Goal: Task Accomplishment & Management: Manage account settings

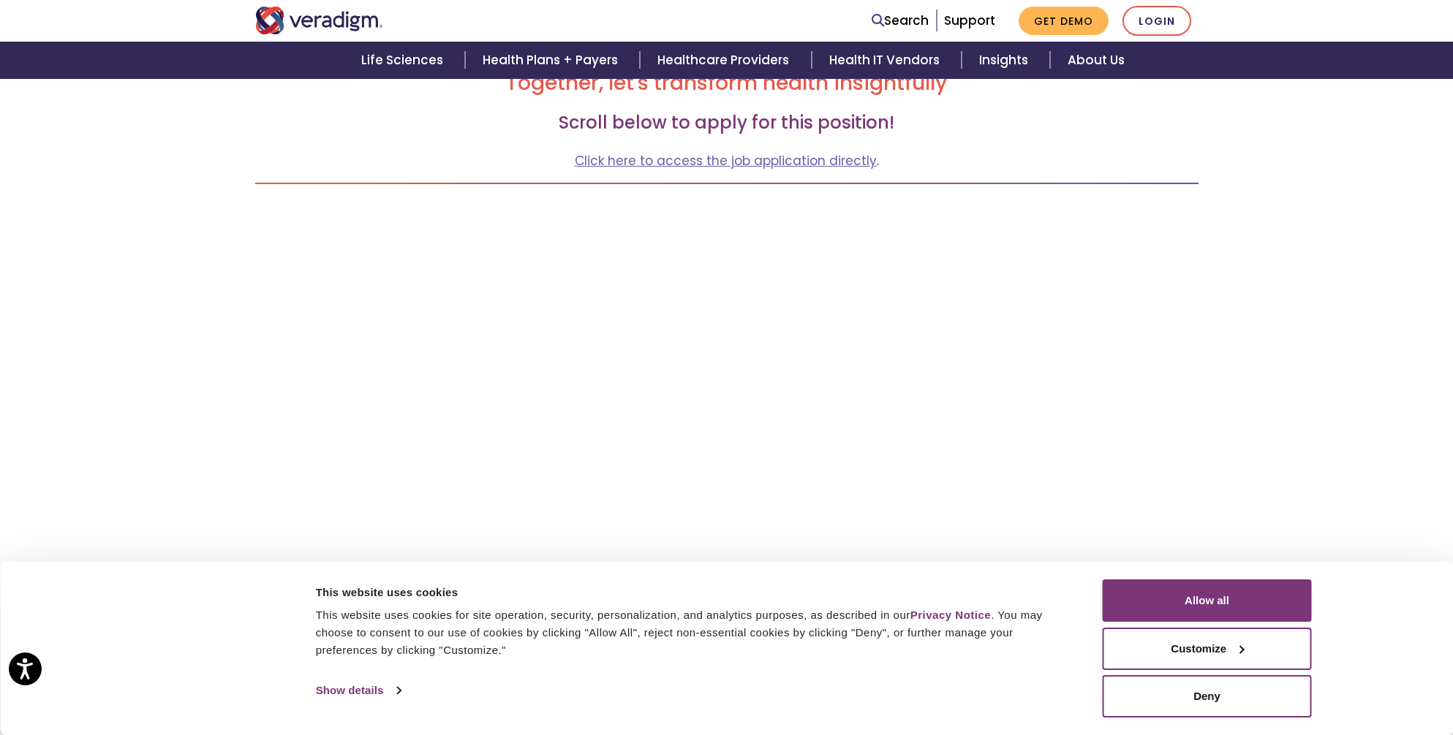
scroll to position [366, 0]
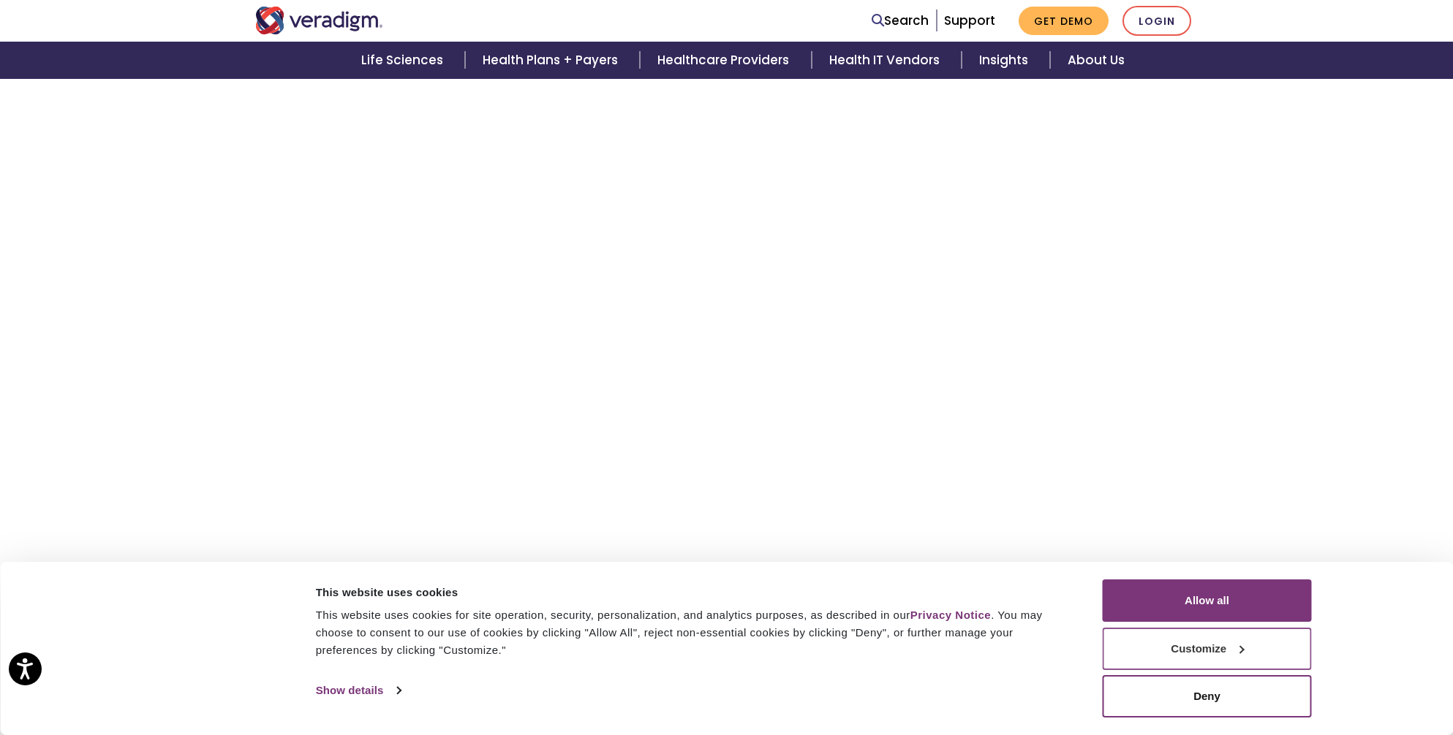
click at [1182, 649] on button "Customize" at bounding box center [1207, 649] width 209 height 42
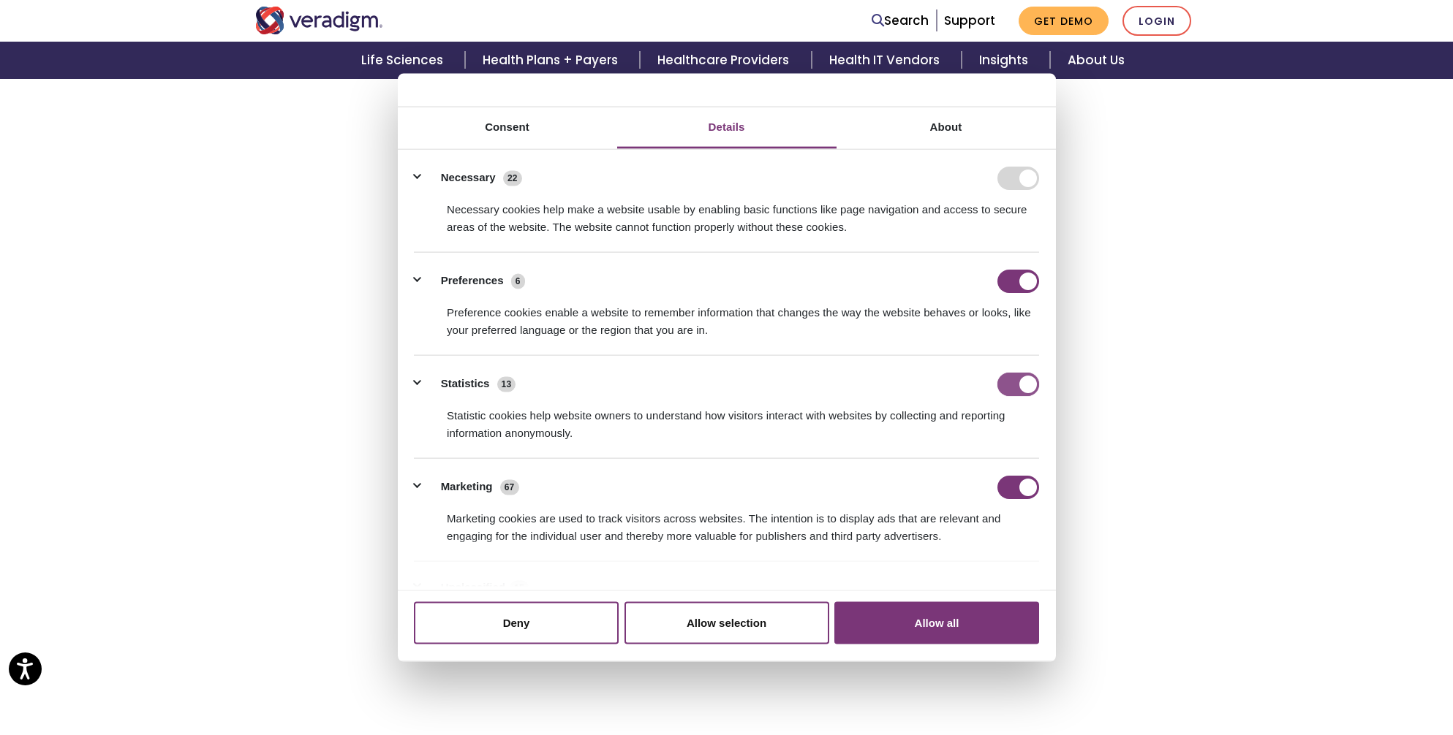
click at [1007, 389] on input "Statistics" at bounding box center [1018, 383] width 42 height 23
checkbox input "false"
click at [1016, 474] on li "Marketing 67 Marketing cookies are used to track visitors across websites. The …" at bounding box center [726, 510] width 625 height 103
click at [1018, 480] on input "Marketing" at bounding box center [1018, 486] width 42 height 23
checkbox input "false"
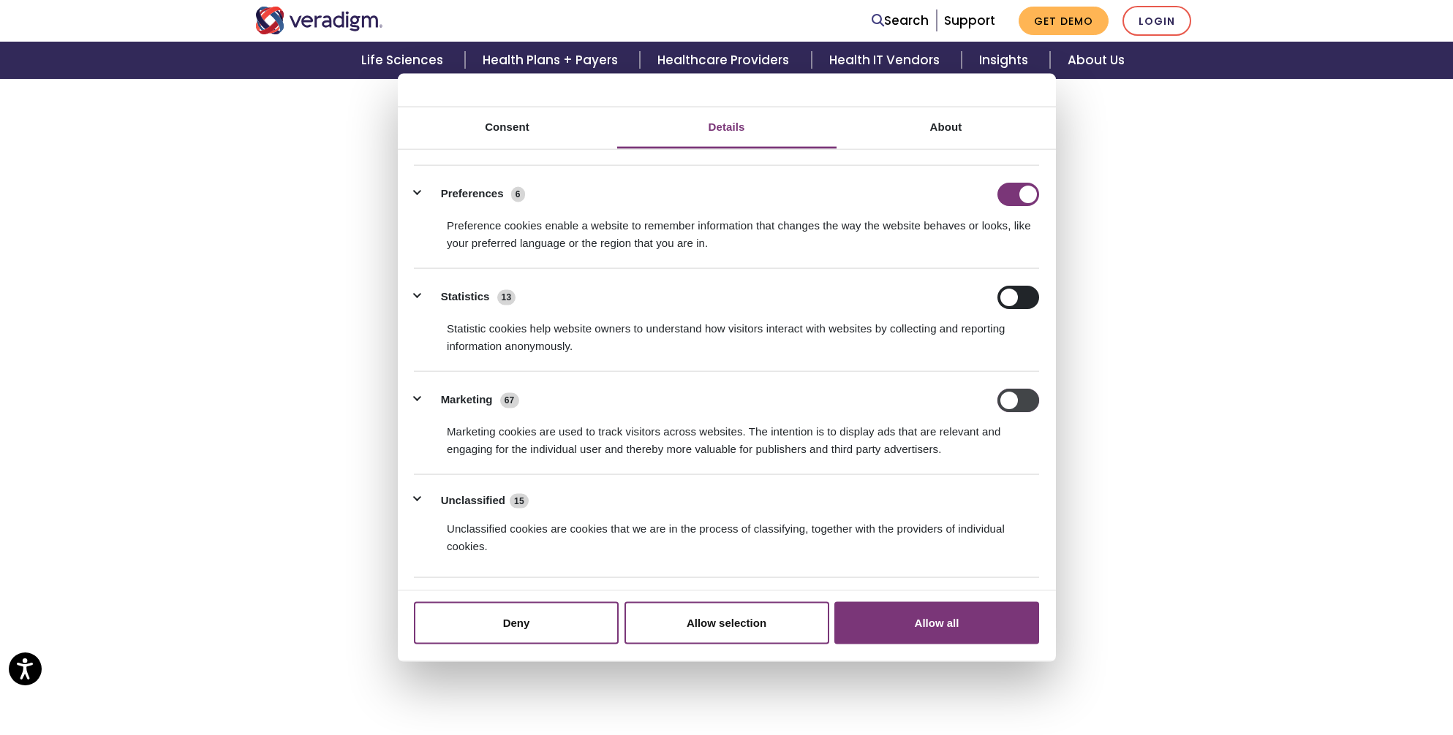
scroll to position [125, 0]
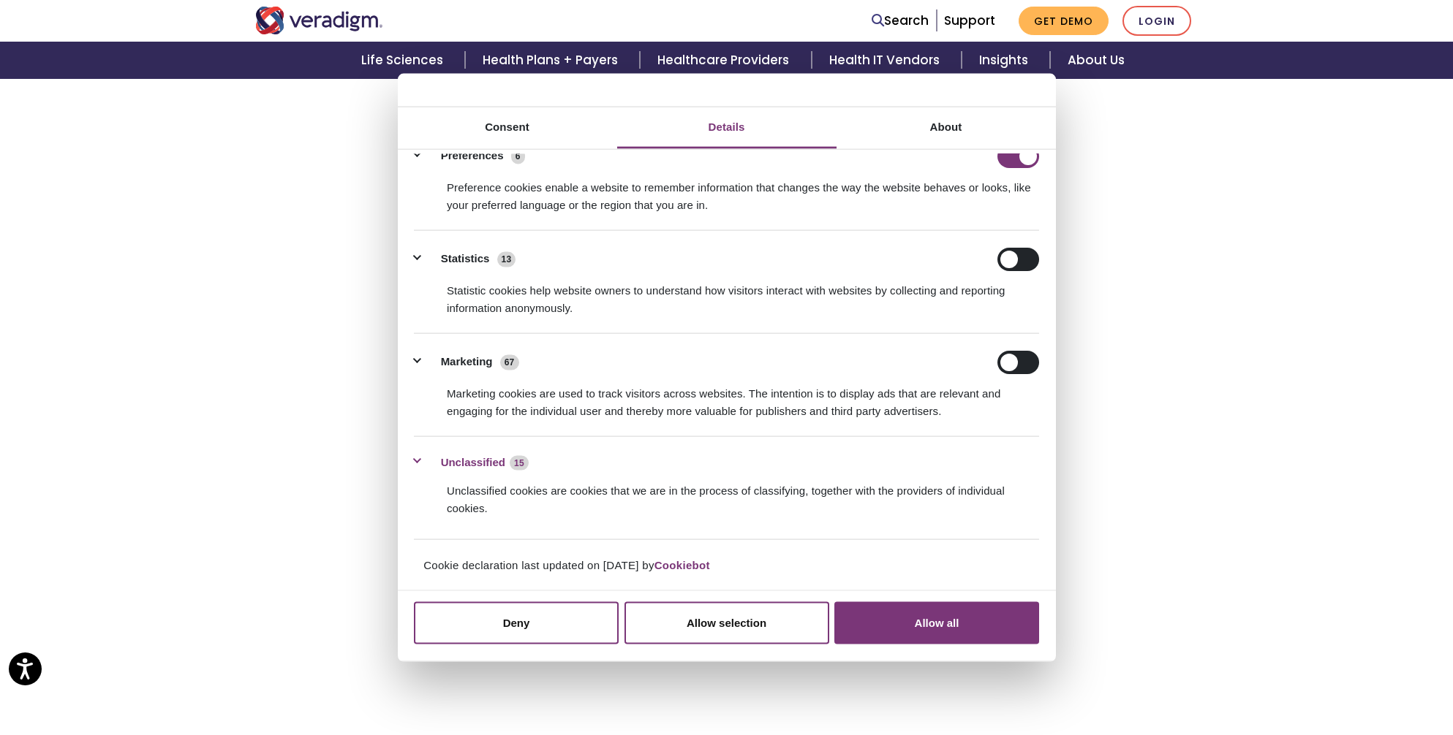
click at [479, 457] on button "Unclassified 15" at bounding box center [476, 462] width 124 height 18
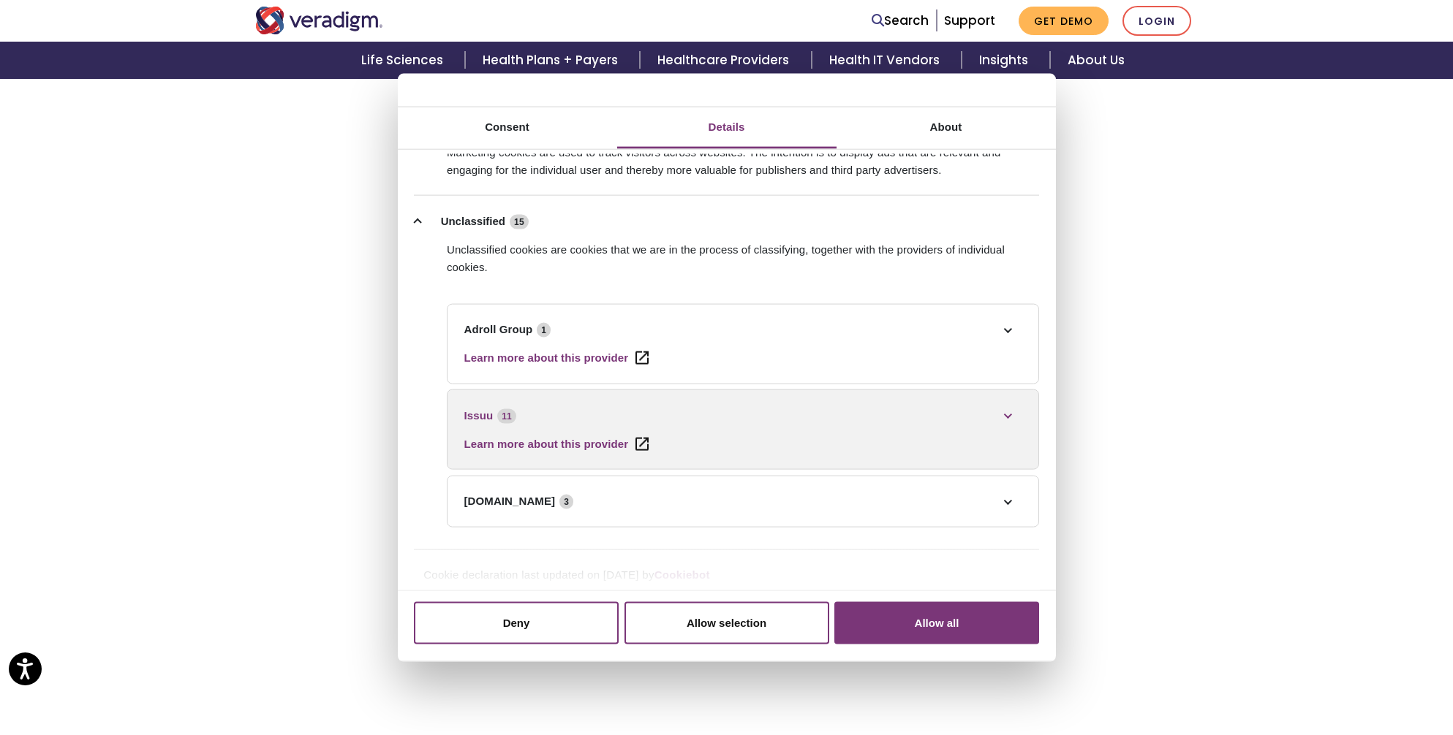
scroll to position [376, 0]
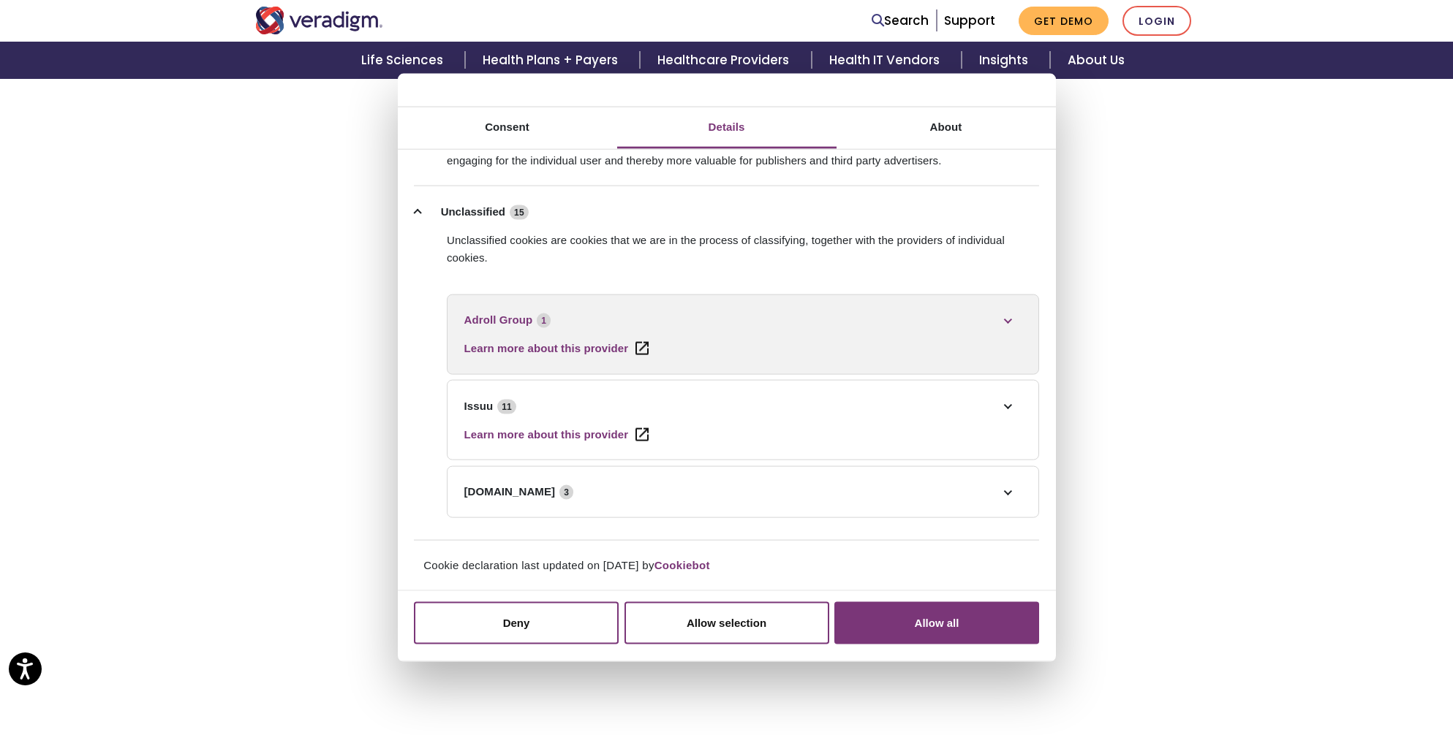
click at [1005, 322] on link "Adroll Group 1" at bounding box center [743, 320] width 558 height 18
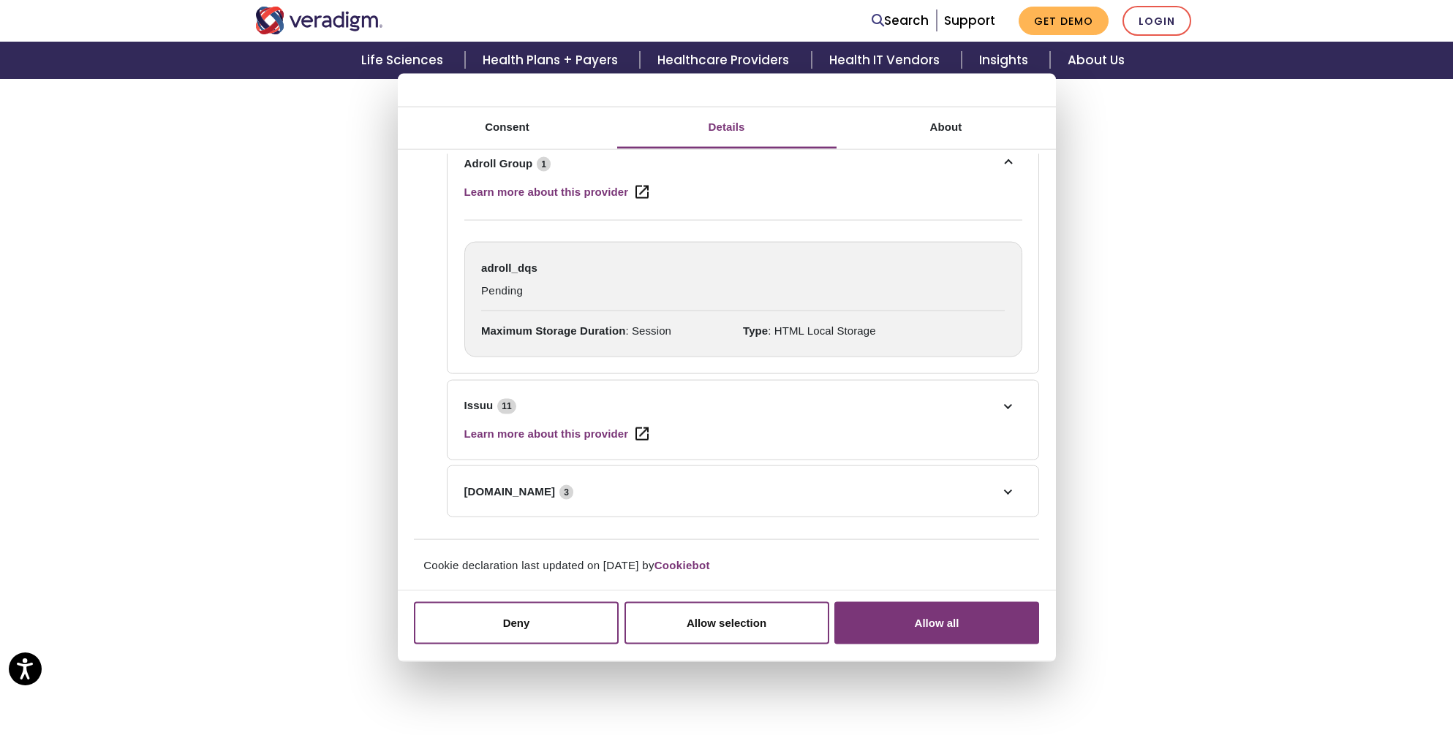
scroll to position [0, 0]
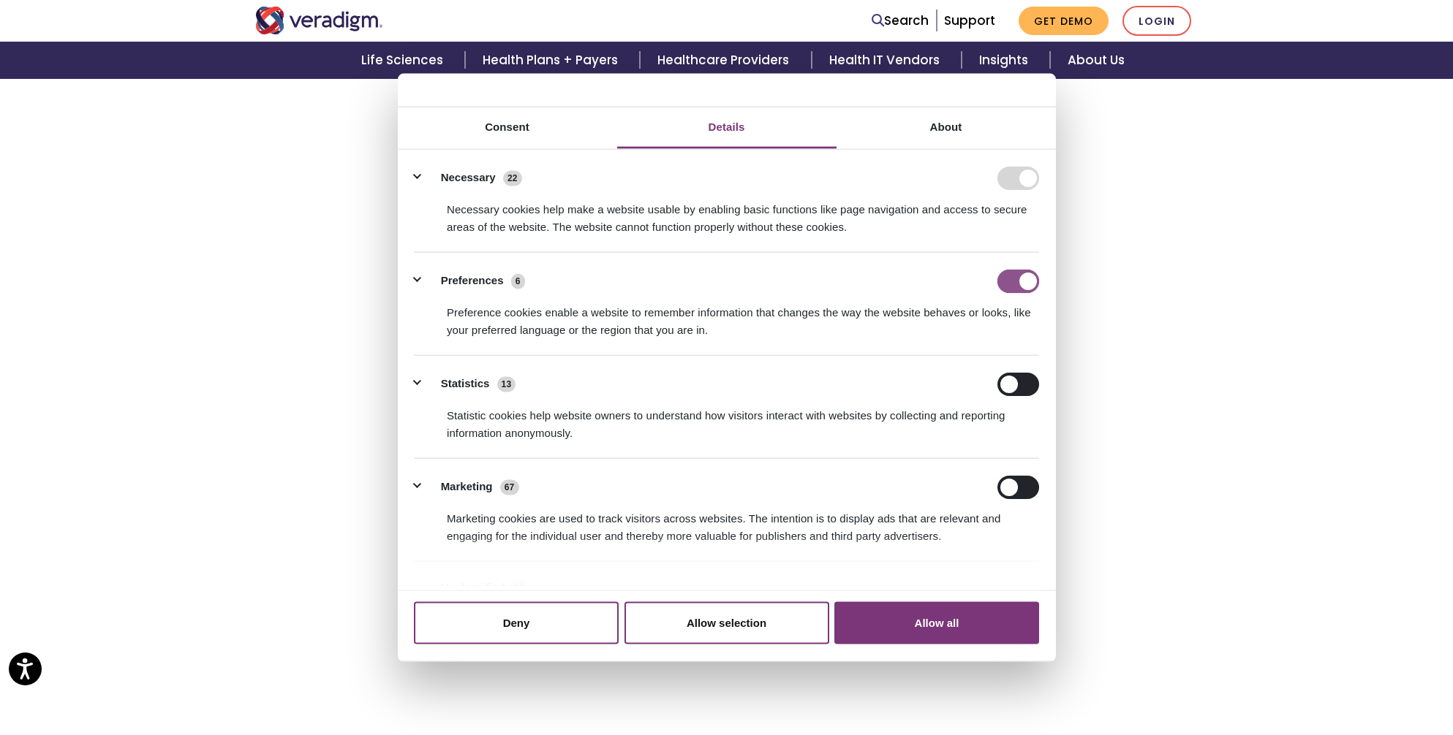
click at [1011, 270] on input "Preferences" at bounding box center [1018, 280] width 42 height 23
checkbox input "false"
click at [698, 632] on button "Allow selection" at bounding box center [726, 623] width 205 height 42
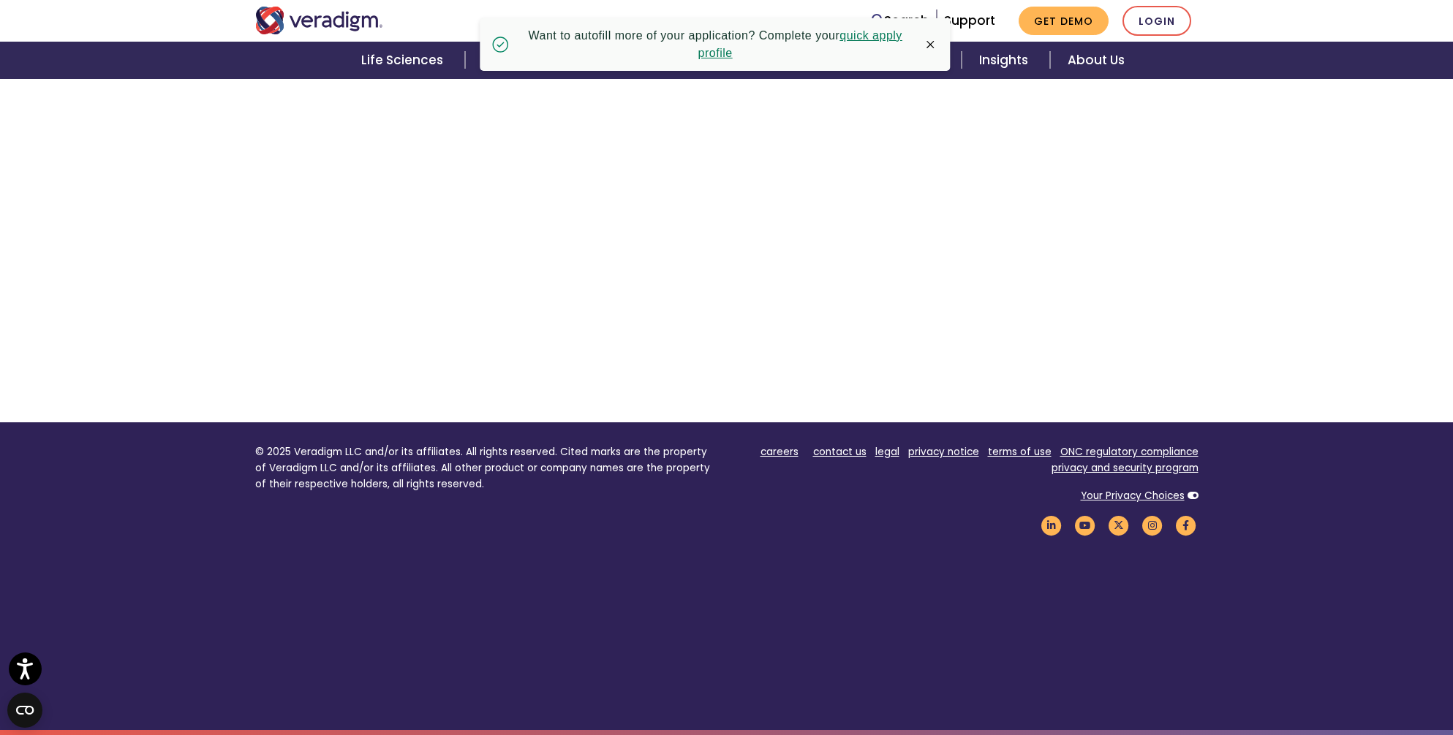
scroll to position [121, 0]
